Goal: Transaction & Acquisition: Purchase product/service

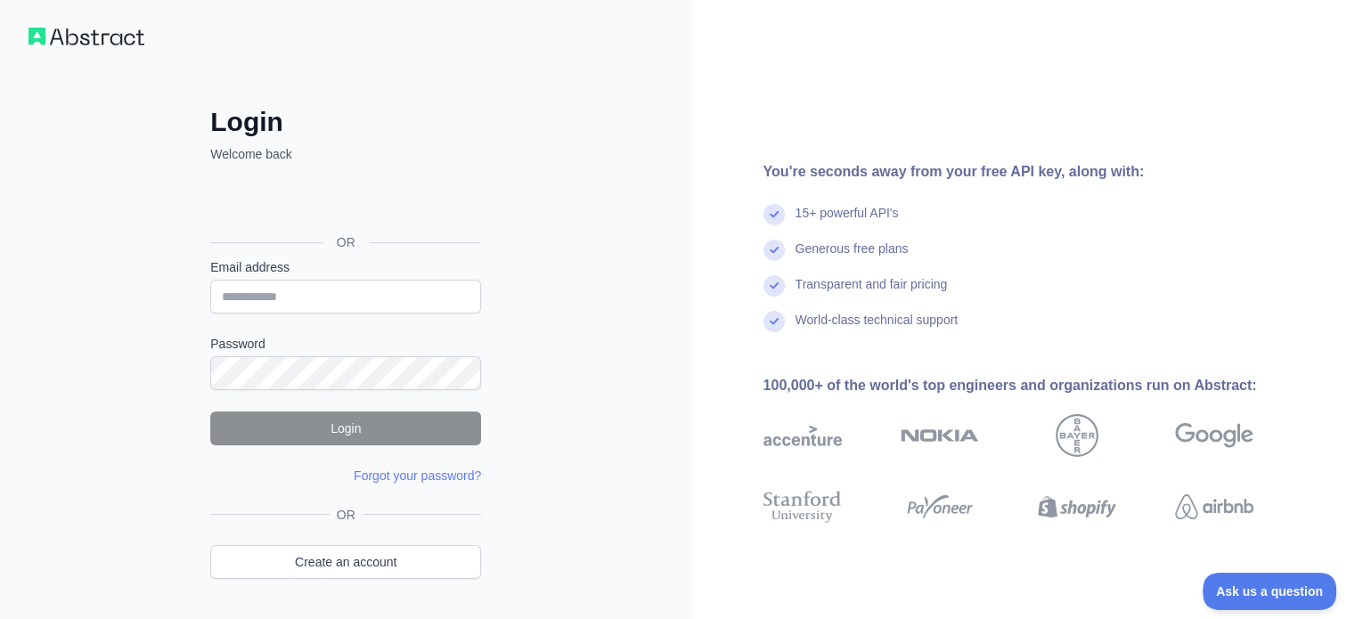
scroll to position [7, 0]
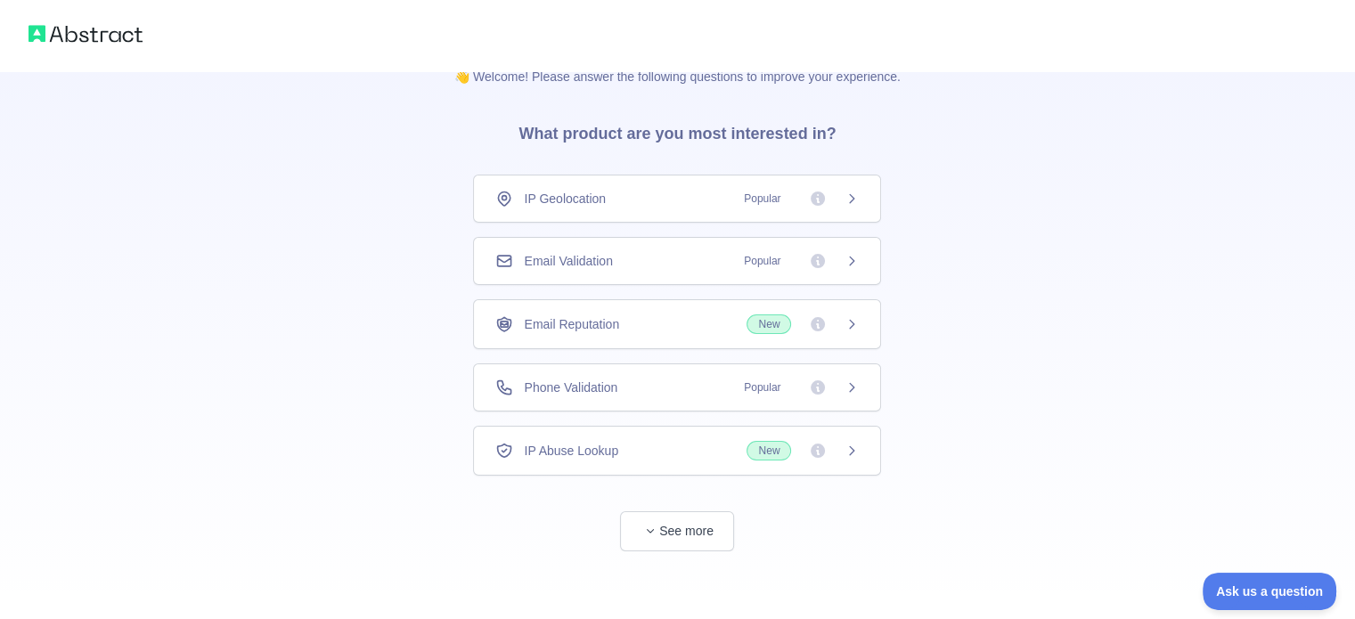
scroll to position [32, 0]
click at [689, 523] on button "See more" at bounding box center [677, 531] width 114 height 40
click at [844, 510] on icon at bounding box center [851, 514] width 14 height 14
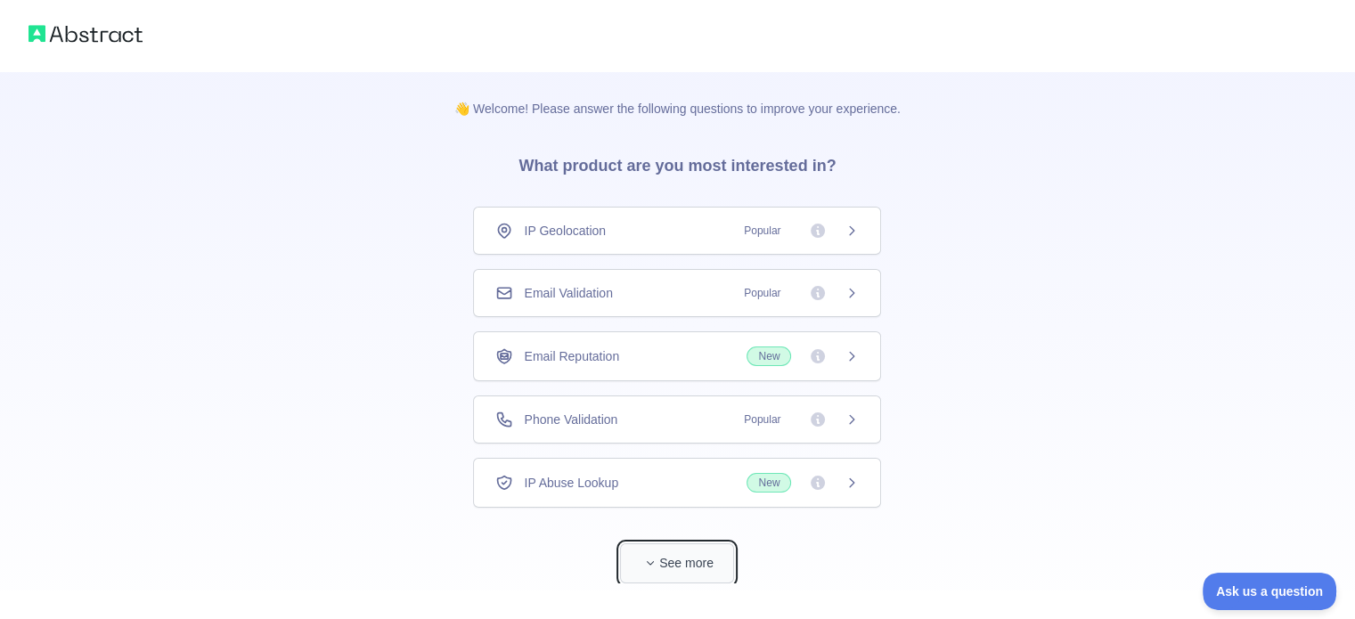
click at [702, 565] on button "See more" at bounding box center [677, 563] width 114 height 40
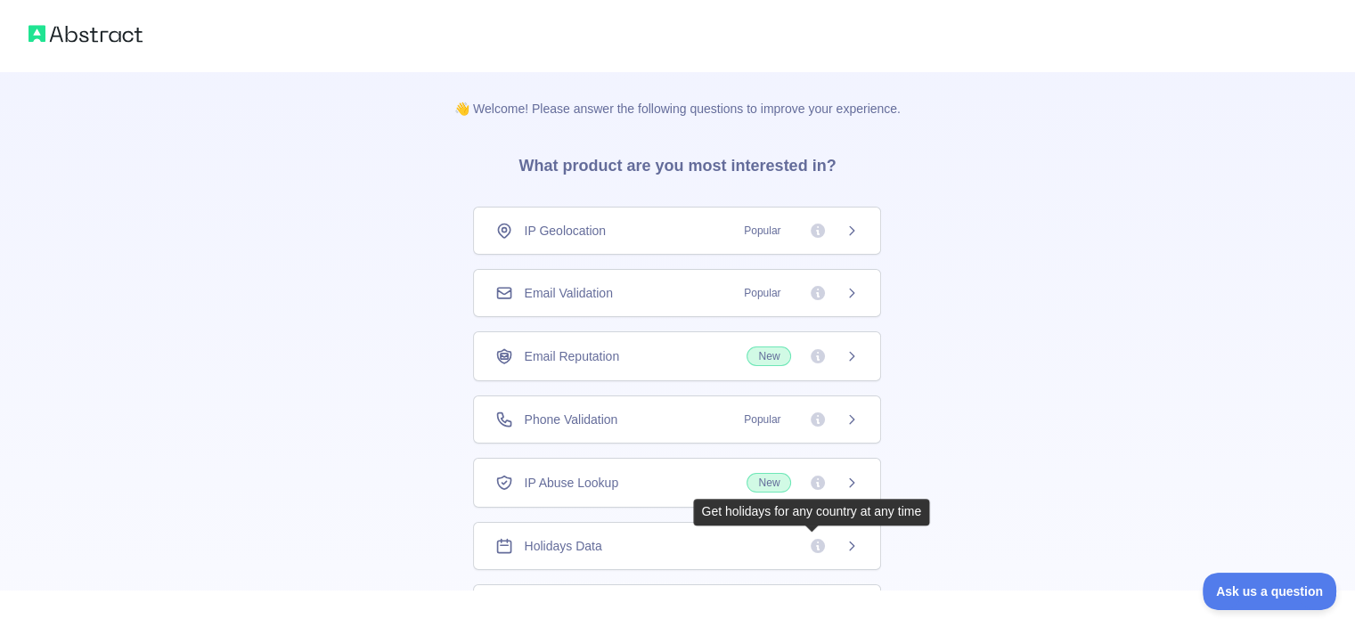
click at [810, 542] on icon at bounding box center [817, 546] width 14 height 14
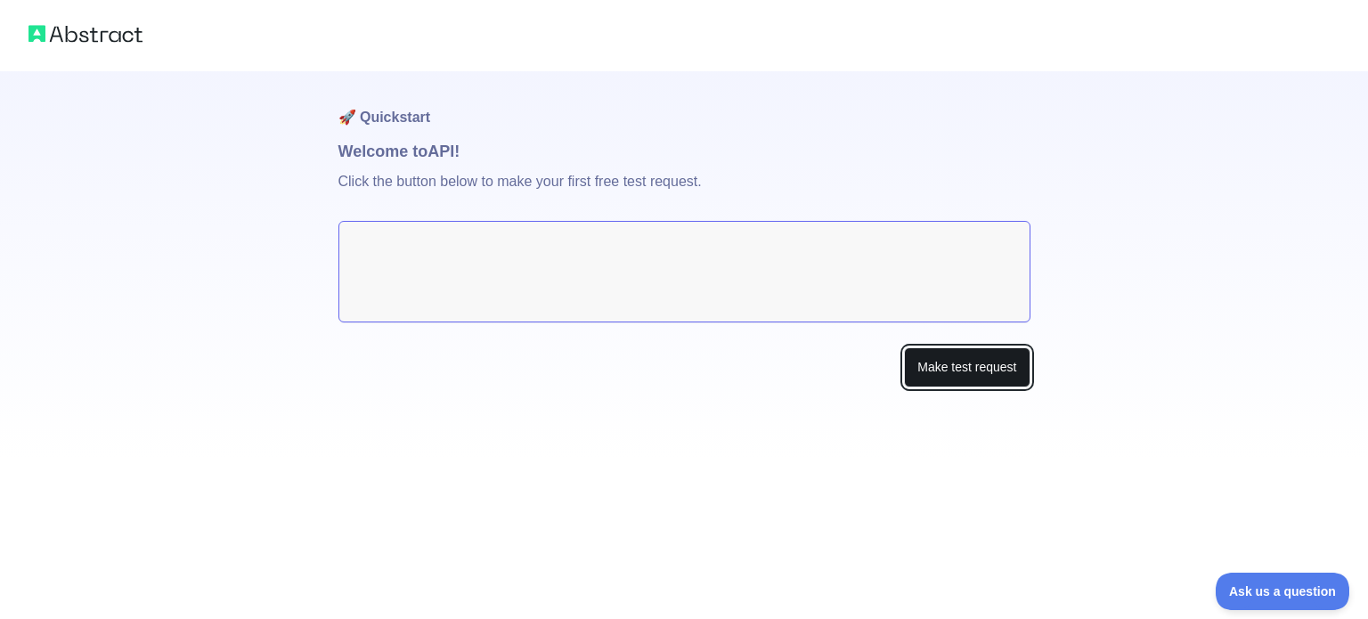
click at [912, 368] on button "Make test request" at bounding box center [967, 367] width 126 height 40
click at [480, 261] on textarea at bounding box center [684, 272] width 692 height 102
click at [947, 376] on button "Make test request" at bounding box center [967, 367] width 126 height 40
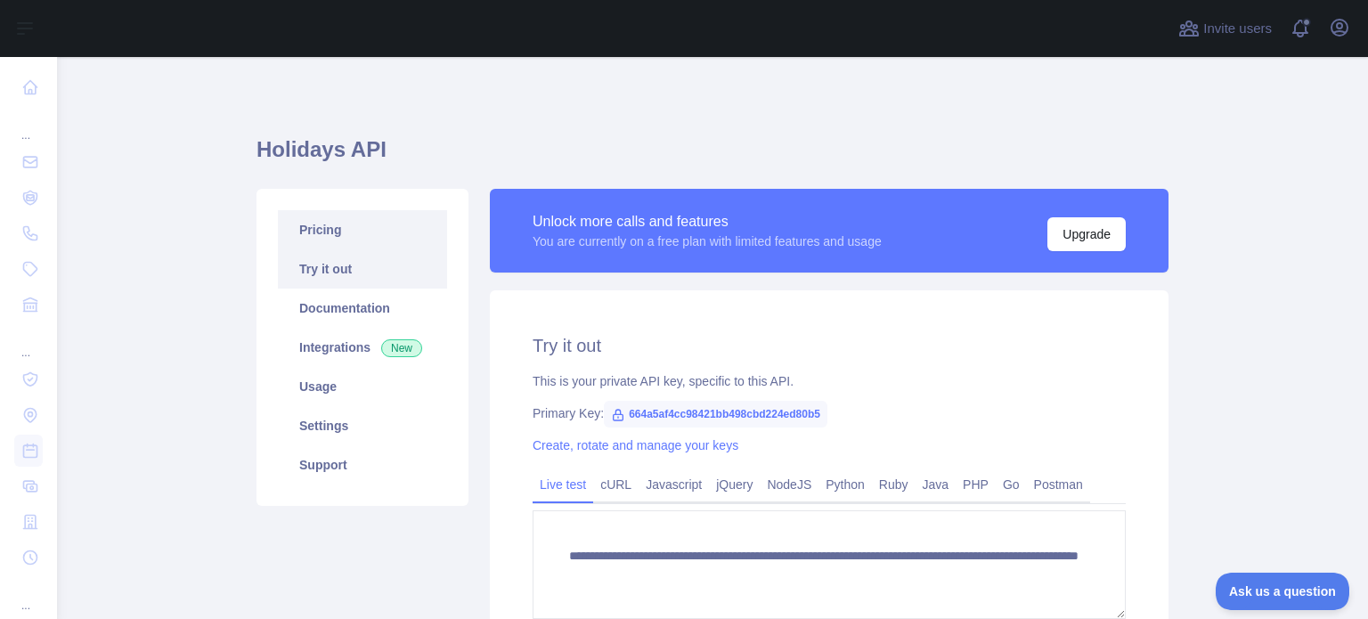
click at [378, 239] on link "Pricing" at bounding box center [362, 229] width 169 height 39
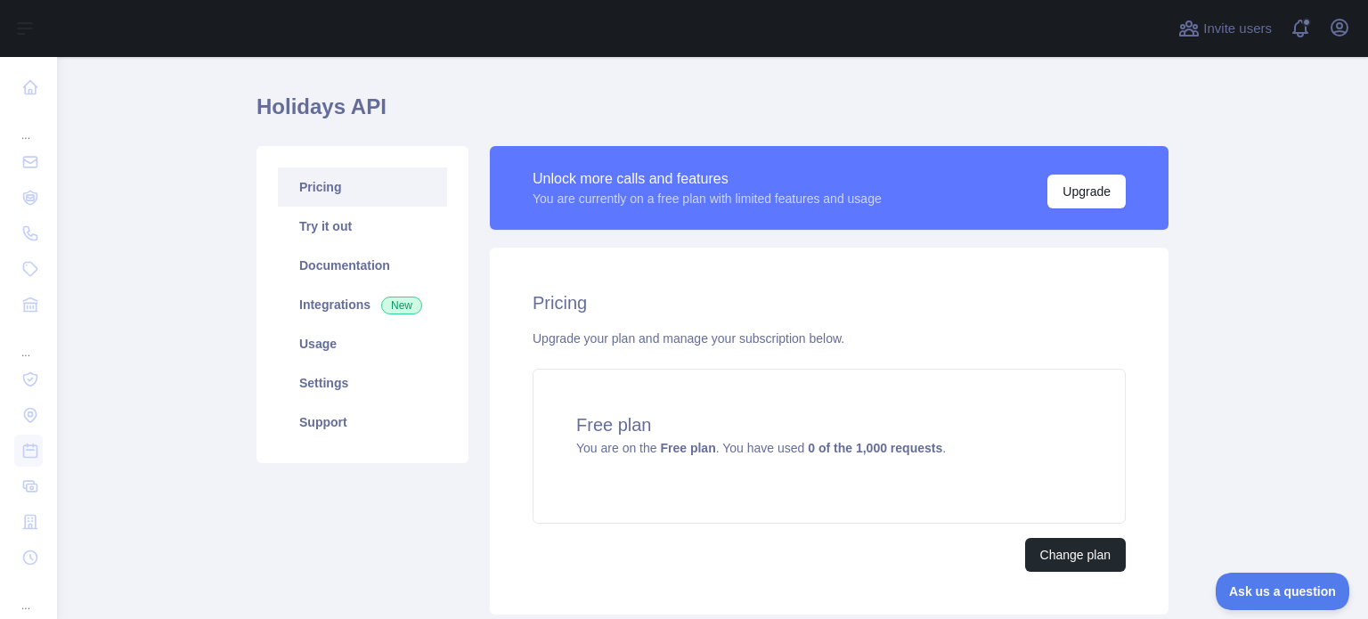
scroll to position [42, 0]
click at [1084, 557] on button "Change plan" at bounding box center [1075, 556] width 101 height 34
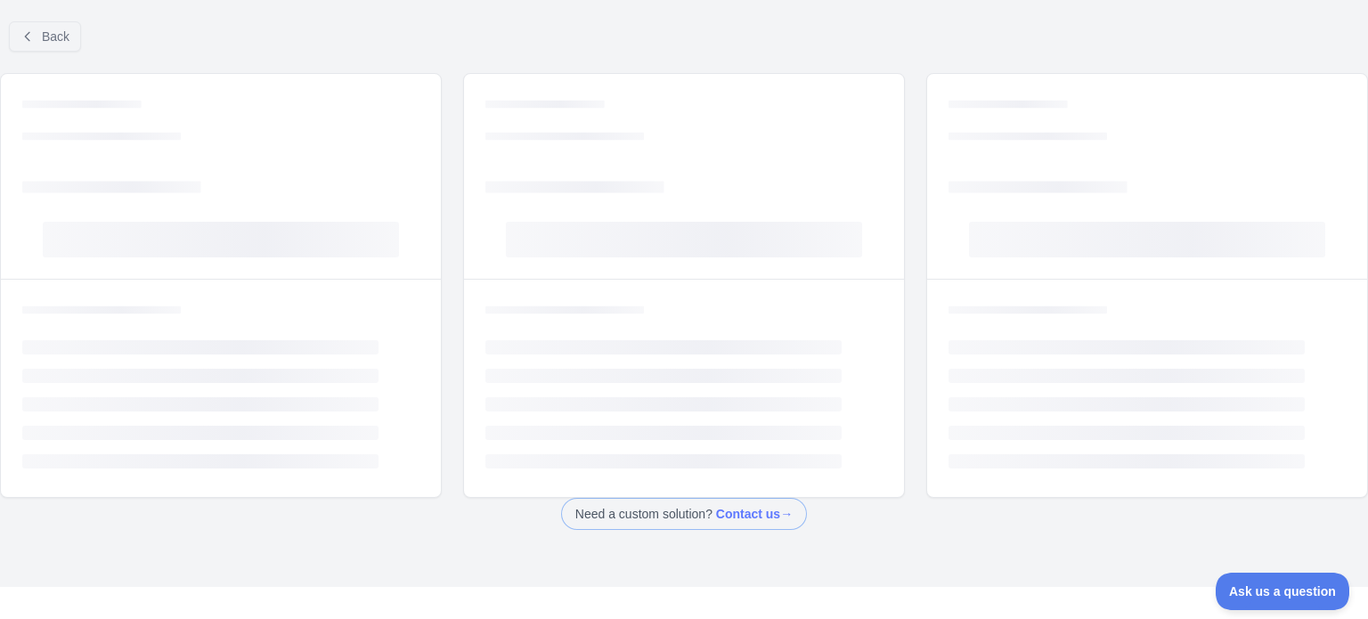
scroll to position [18, 0]
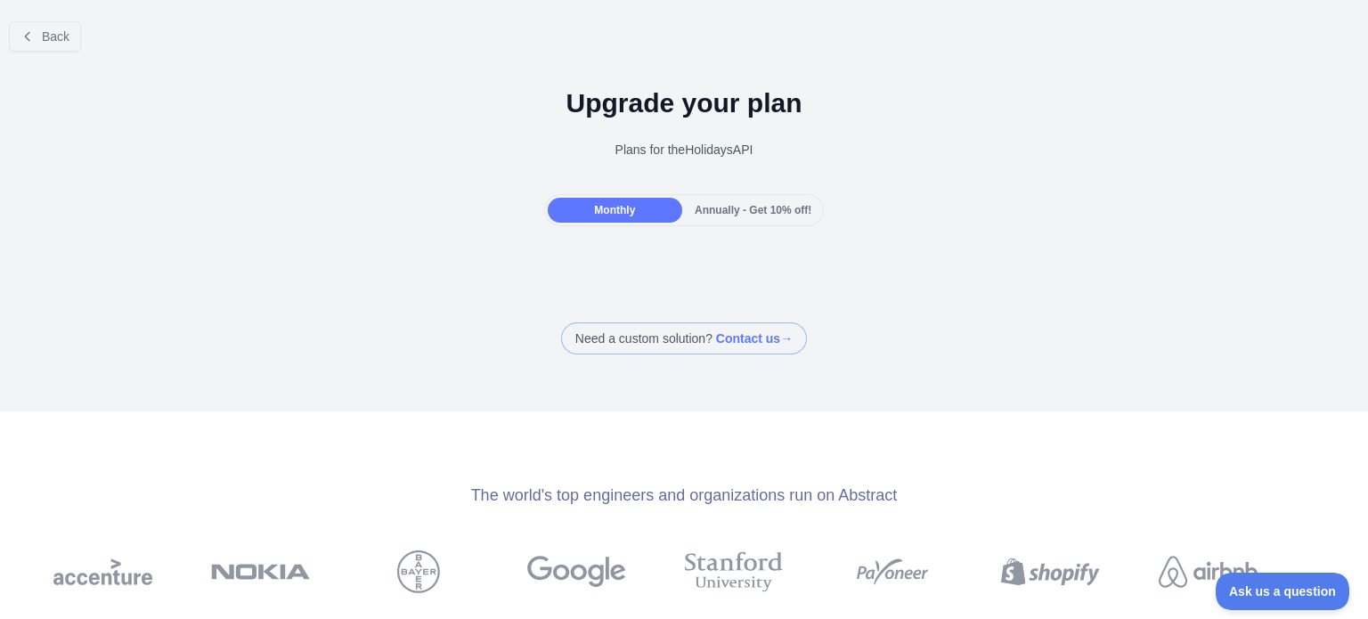
click at [654, 212] on div "Monthly" at bounding box center [615, 210] width 134 height 25
click at [614, 213] on span "Monthly" at bounding box center [614, 210] width 41 height 12
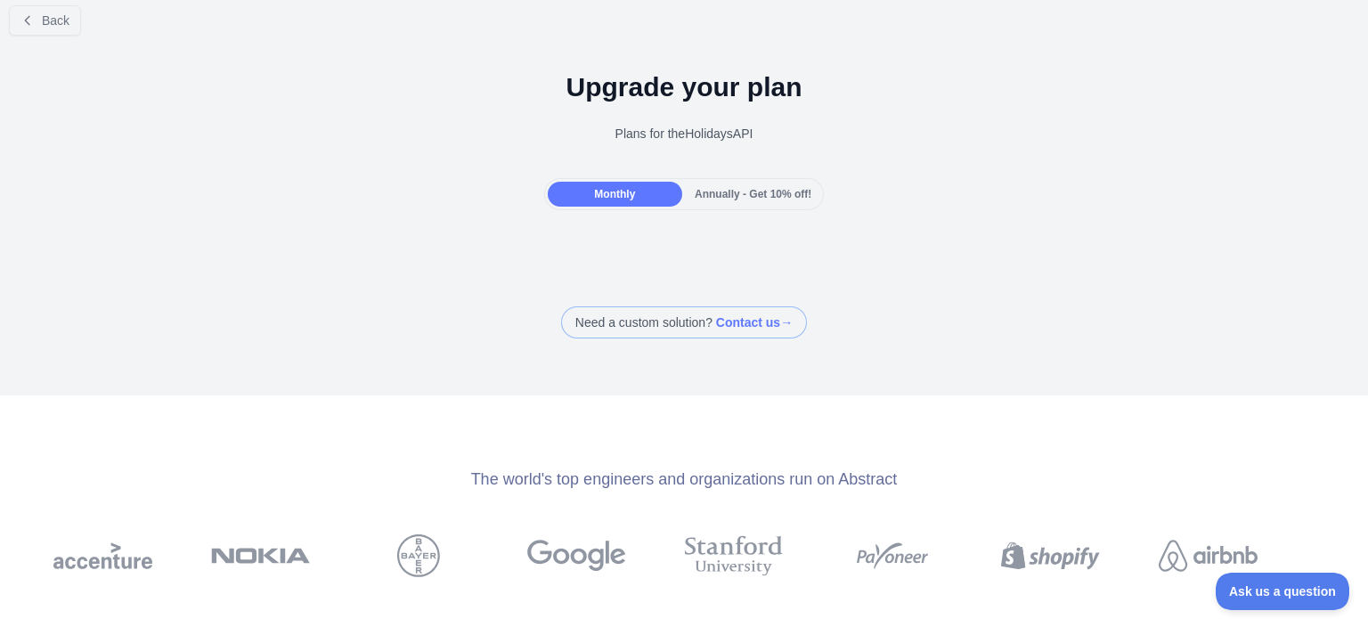
scroll to position [0, 0]
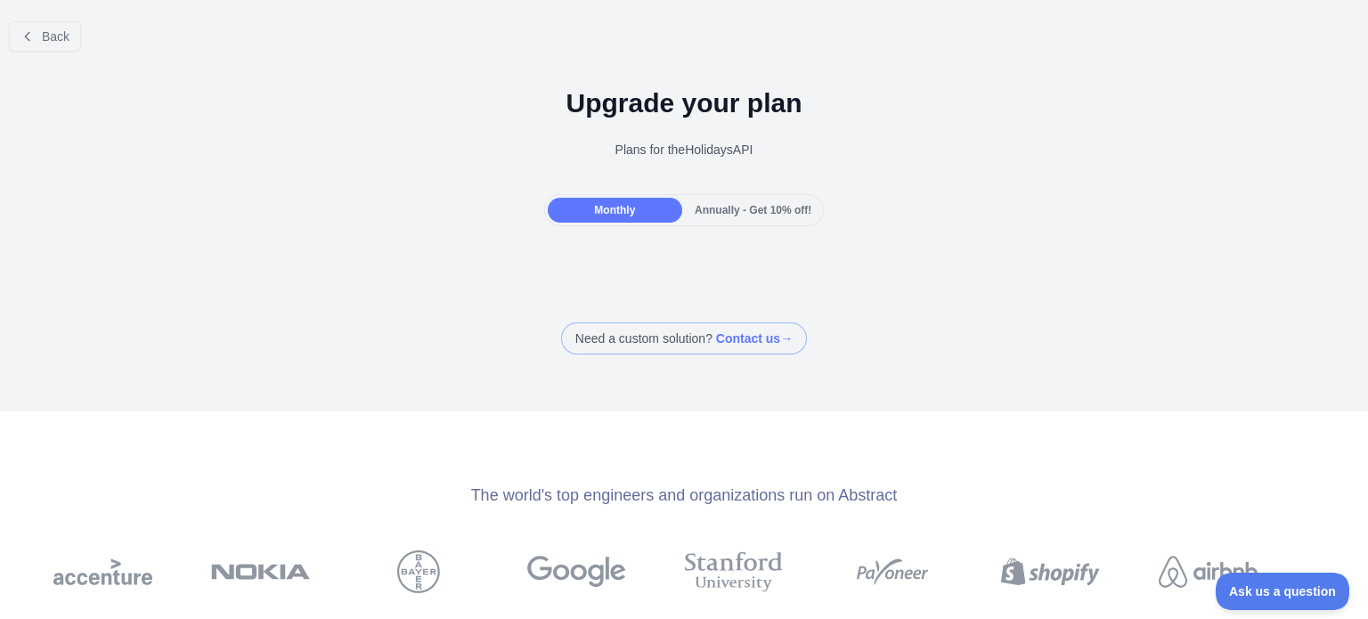
click at [707, 208] on span "Annually - Get 10% off!" at bounding box center [753, 210] width 117 height 12
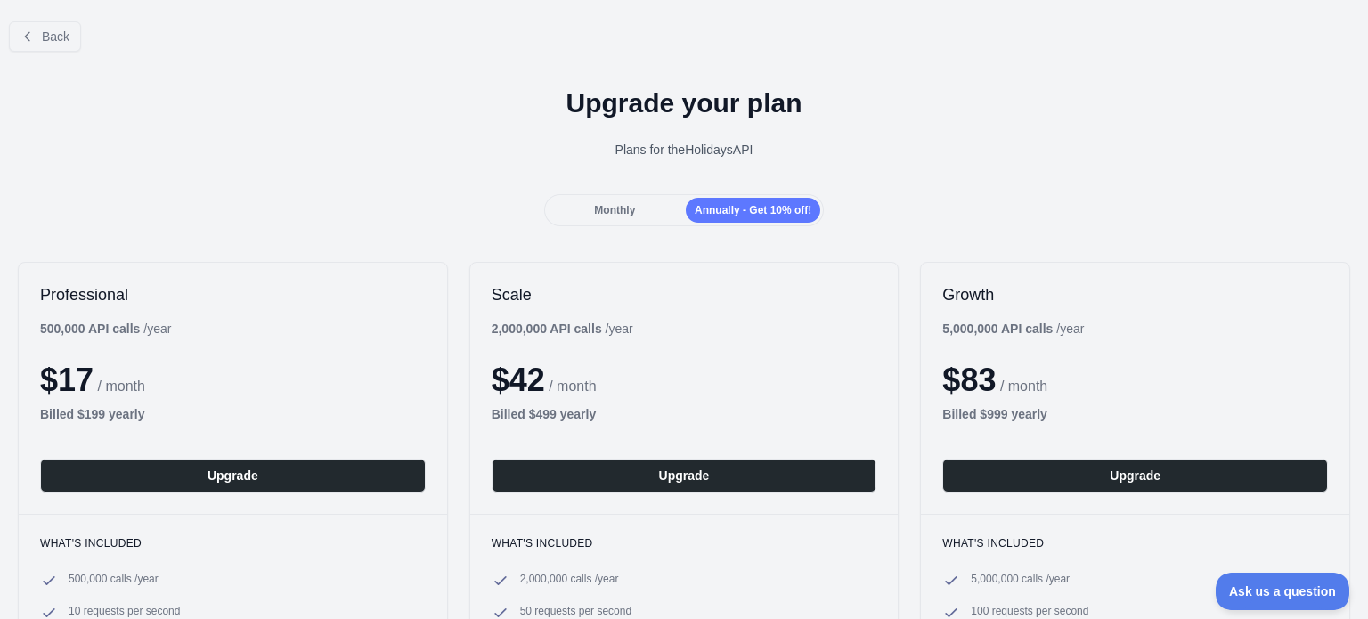
click at [638, 206] on div "Monthly" at bounding box center [615, 210] width 134 height 25
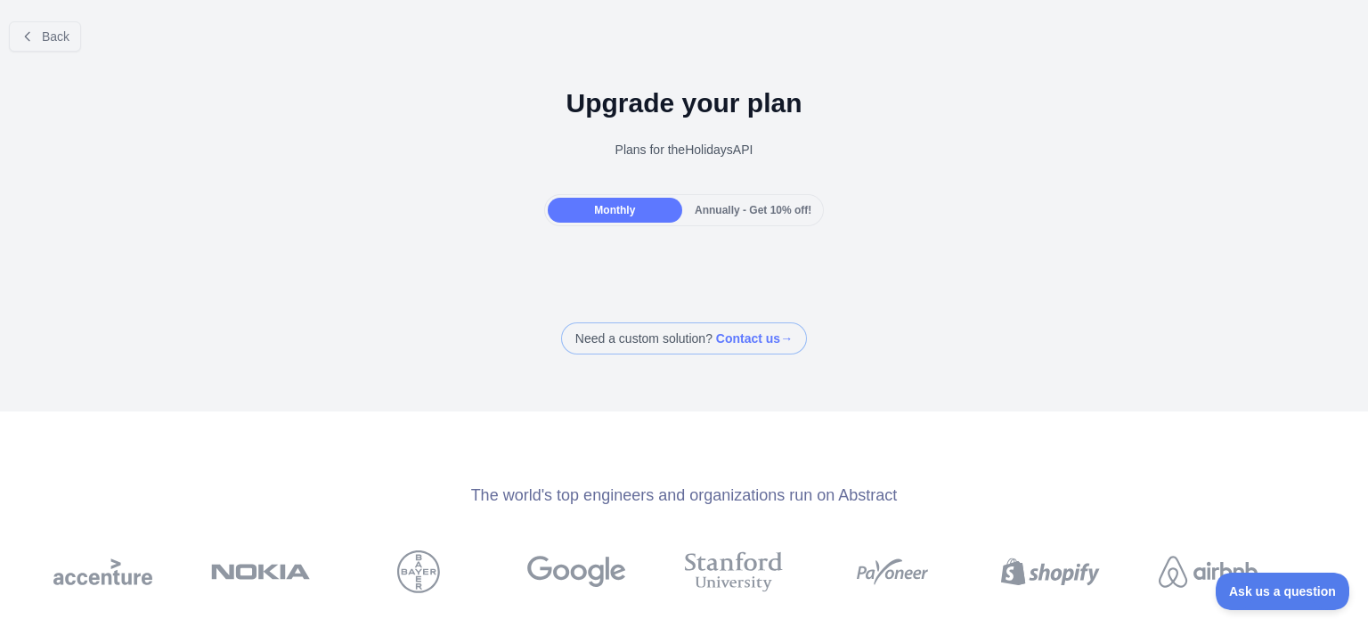
click at [695, 213] on span "Annually - Get 10% off!" at bounding box center [753, 210] width 117 height 12
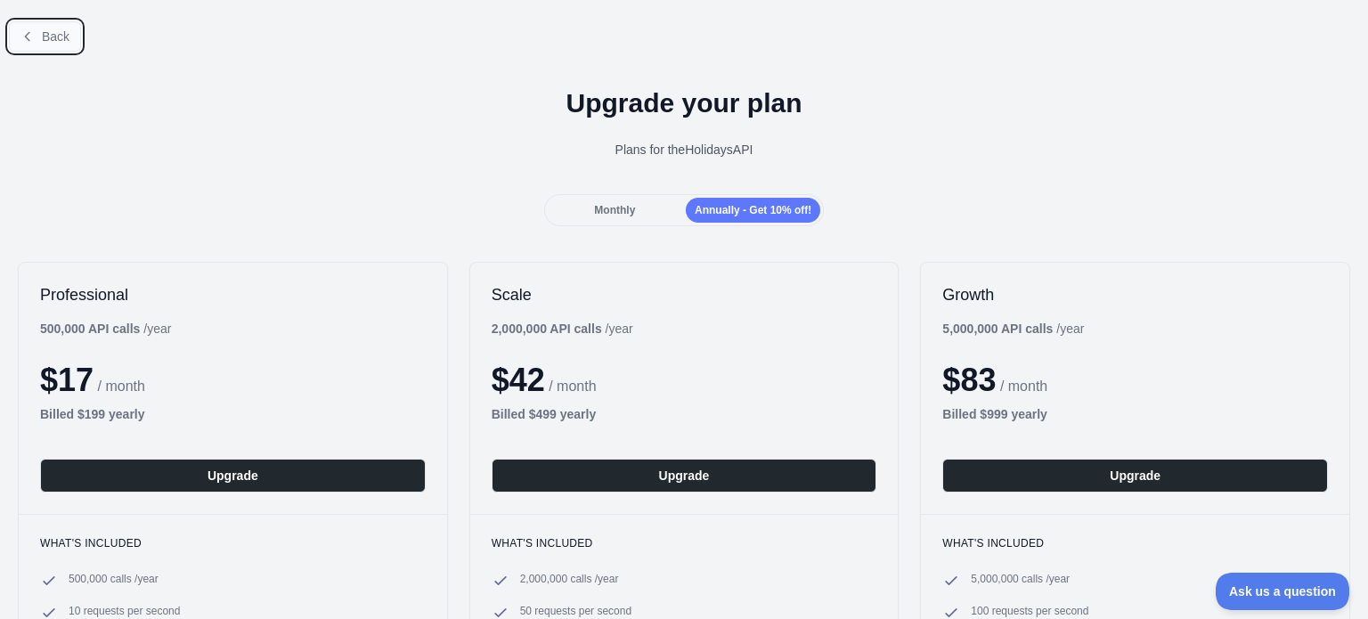
click at [50, 42] on span "Back" at bounding box center [56, 36] width 28 height 14
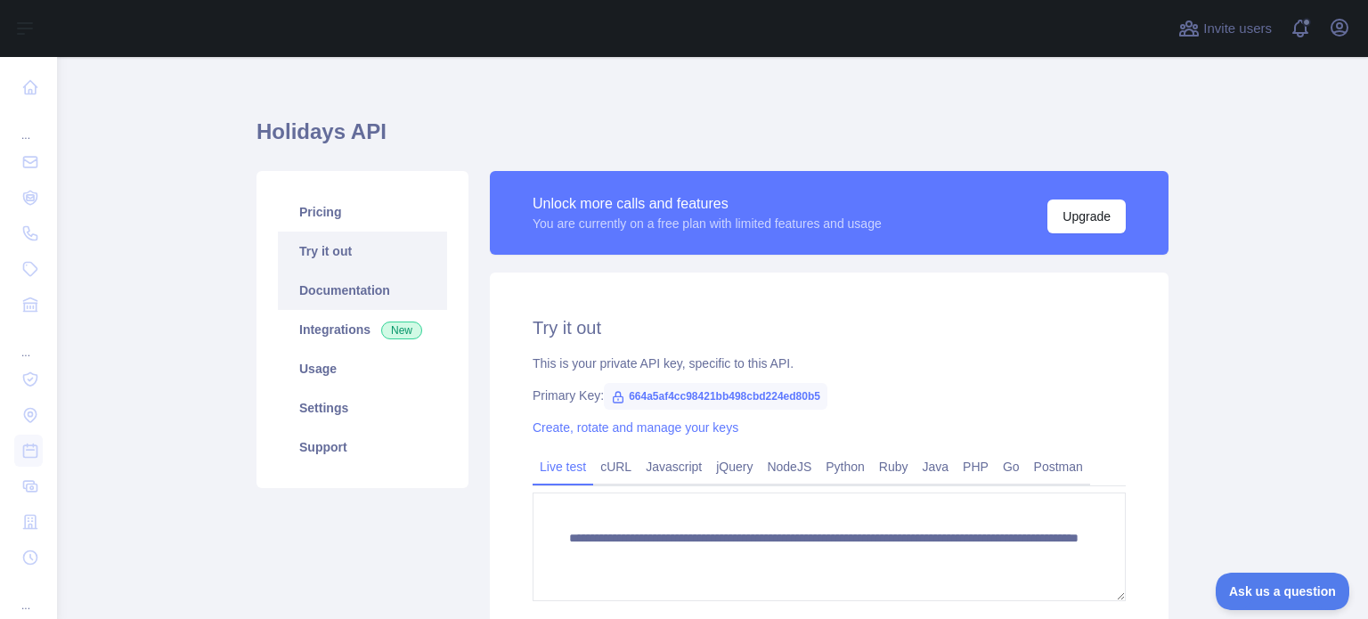
click at [366, 291] on link "Documentation" at bounding box center [362, 290] width 169 height 39
